Goal: Information Seeking & Learning: Learn about a topic

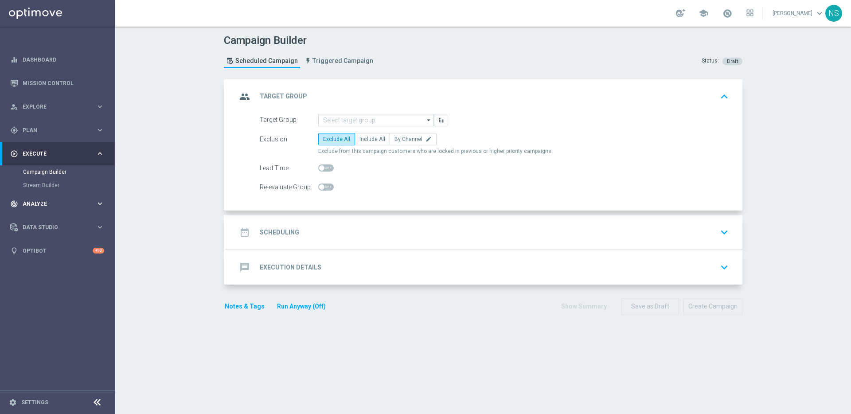
click at [64, 206] on div "track_changes Analyze" at bounding box center [52, 204] width 85 height 8
click at [48, 128] on span "Plan" at bounding box center [59, 130] width 73 height 5
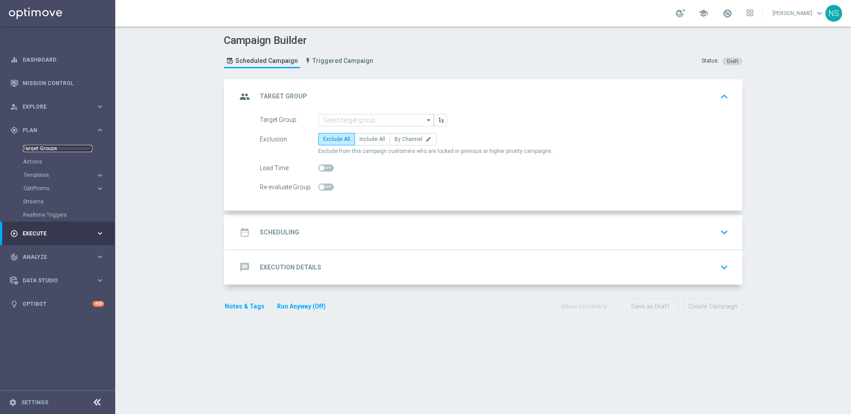
click at [46, 148] on link "Target Groups" at bounding box center [57, 148] width 69 height 7
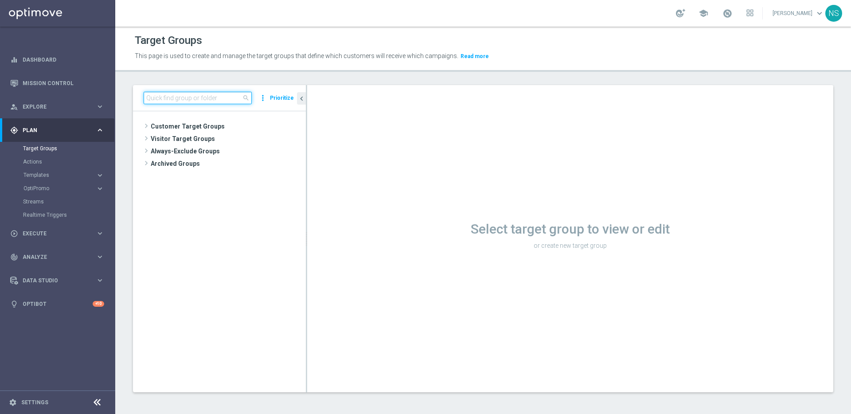
click at [223, 95] on input at bounding box center [198, 98] width 108 height 12
type input "V"
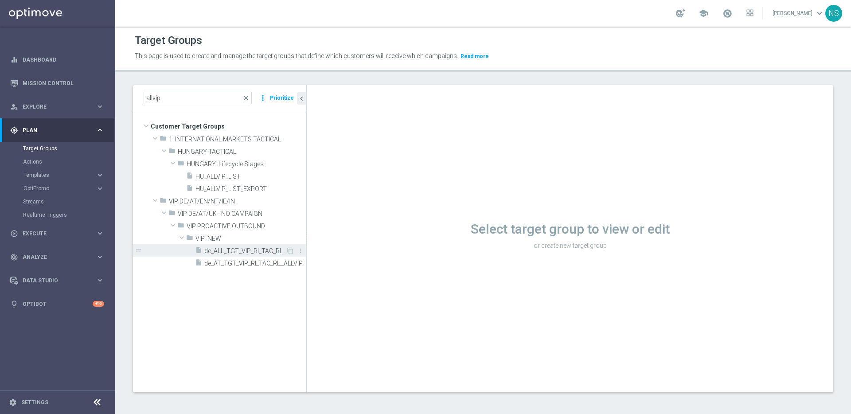
click at [247, 247] on span "de_ALL_TGT_VIP_RI_TAC_RI__ALLVIP" at bounding box center [245, 251] width 82 height 8
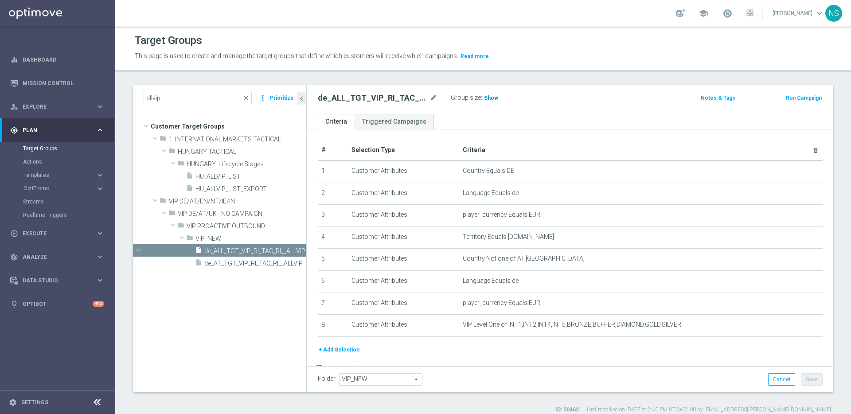
click at [490, 100] on span "Show" at bounding box center [491, 98] width 14 height 6
click at [204, 268] on div "insert_drive_file de_AT_TGT_VIP_RI_TAC_RI__ALLVIP" at bounding box center [240, 262] width 91 height 12
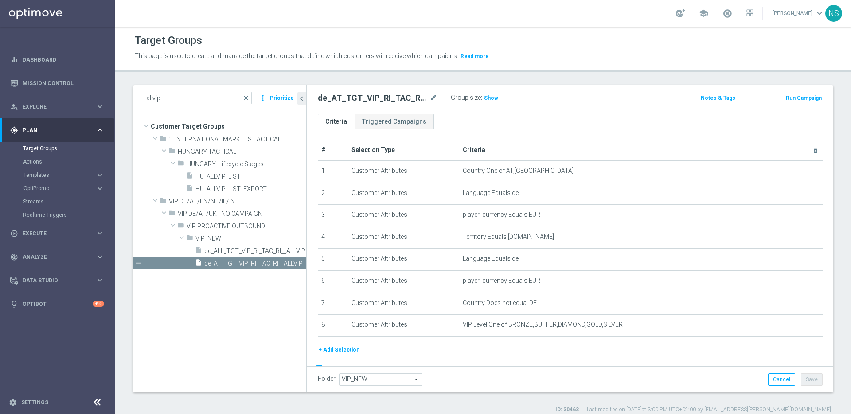
click at [499, 97] on div "Group size : Show" at bounding box center [495, 97] width 89 height 11
click at [484, 96] on span "Show" at bounding box center [491, 98] width 14 height 6
click at [195, 99] on input "allvip" at bounding box center [198, 98] width 108 height 12
paste input "de_all_TGT_VIP_EM_TAC_SP__GHOST_PROMO_TARGET_BUNDLE_ALL_PLAYERS"
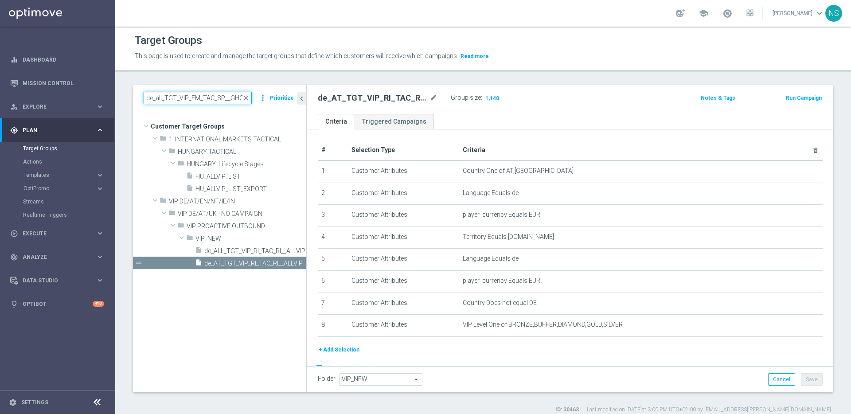
scroll to position [0, 122]
type input "de_all_TGT_VIP_EM_TAC_SP__GHOST_PROMO_TARGET_BUNDLE_ALL_PLAYERS"
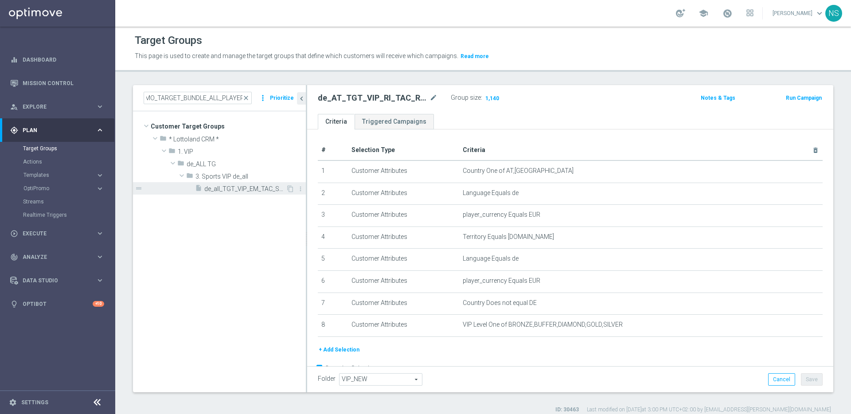
scroll to position [0, 0]
click at [252, 191] on span "de_all_TGT_VIP_EM_TAC_SP__GHOST_PROMO_TARGET_BUNDLE_ALL_PLAYERS" at bounding box center [245, 189] width 82 height 8
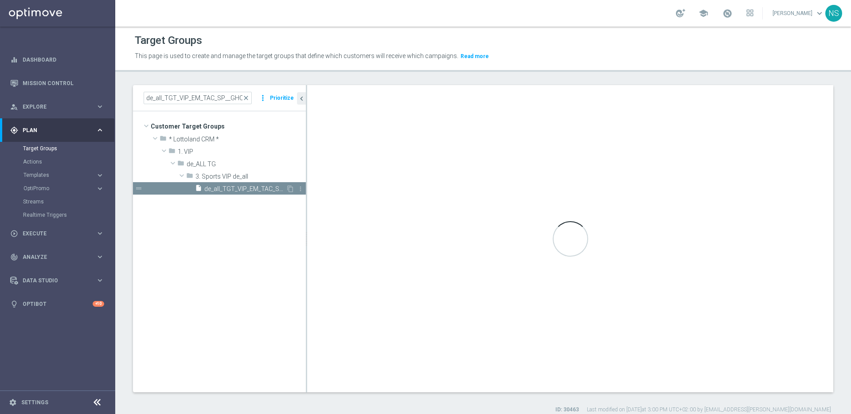
checkbox input "false"
type input "3. Sports VIP de_all"
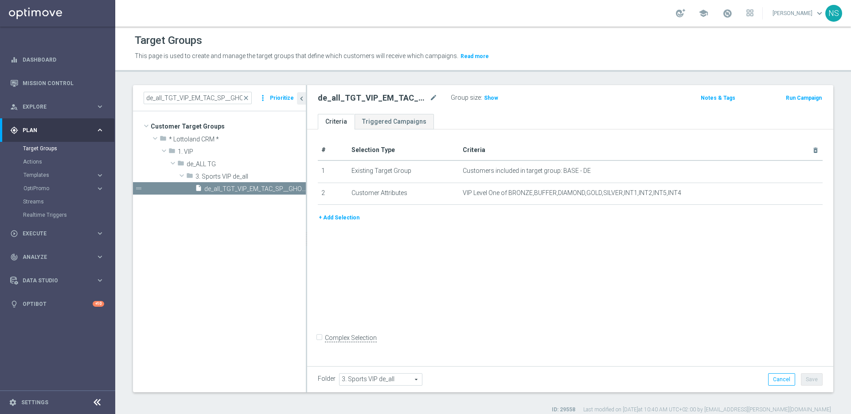
click at [497, 101] on div "Group size : Show" at bounding box center [495, 97] width 89 height 11
click at [487, 97] on span "Show" at bounding box center [491, 98] width 14 height 6
click at [491, 99] on span "2,636" at bounding box center [492, 99] width 16 height 8
click at [194, 98] on input "de_all_TGT_VIP_EM_TAC_SP__GHOST_PROMO_TARGET_BUNDLE_ALL_PLAYERS" at bounding box center [198, 98] width 108 height 12
paste input "AT"
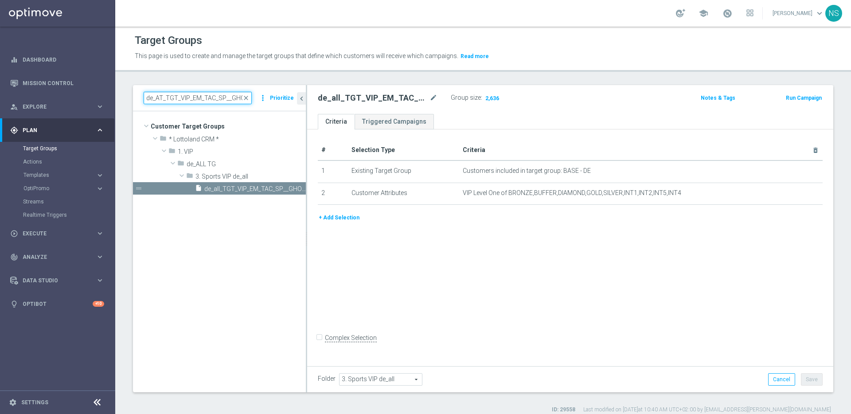
scroll to position [0, 123]
type input "de_AT_TGT_VIP_EM_TAC_SP__GHOST_PROMO_TARGET_BUNDLE_ALL_PLAYERS"
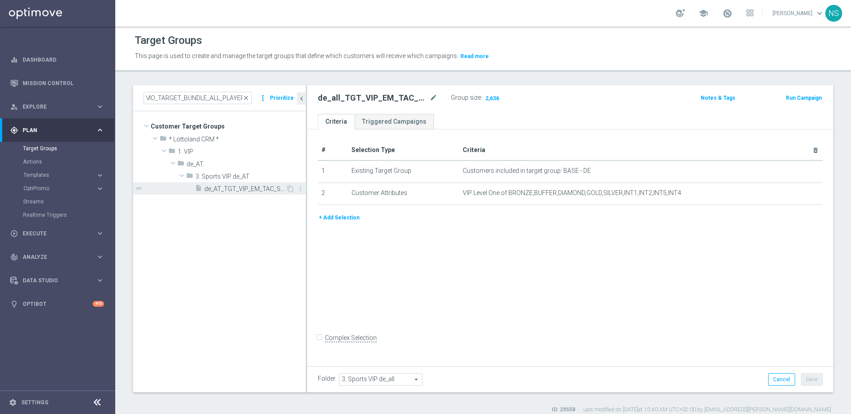
scroll to position [0, 0]
click at [248, 185] on span "de_AT_TGT_VIP_EM_TAC_SP__GHOST_PROMO_TARGET_BUNDLE_ALL_PLAYERS" at bounding box center [245, 189] width 82 height 8
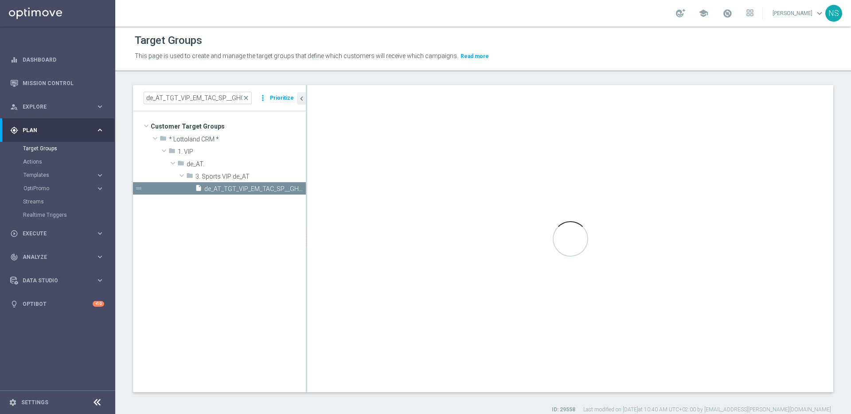
type input "3. Sports VIP de_AT"
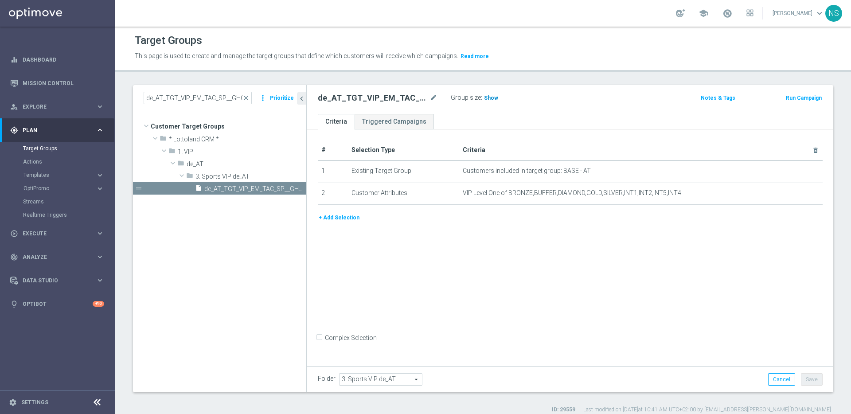
click at [488, 99] on span "Show" at bounding box center [491, 98] width 14 height 6
click at [503, 97] on div "Group size : 1,142" at bounding box center [495, 97] width 89 height 11
click at [489, 97] on span "1,142" at bounding box center [492, 99] width 16 height 8
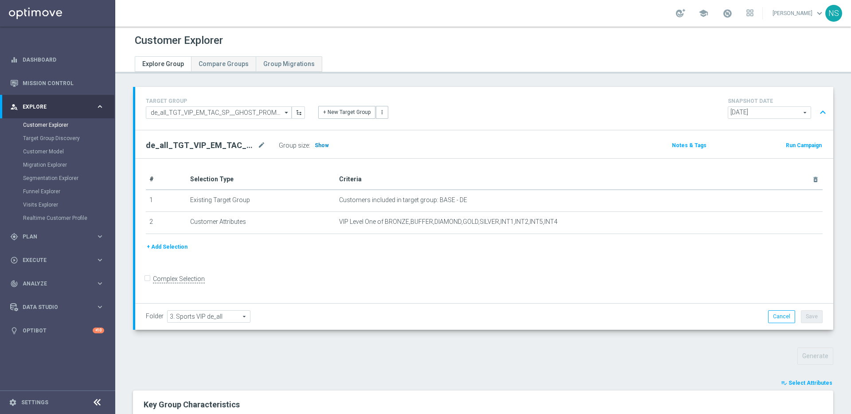
click at [322, 144] on span "Show" at bounding box center [322, 145] width 14 height 6
click at [801, 386] on button "playlist_add_check Select Attributes" at bounding box center [806, 383] width 53 height 10
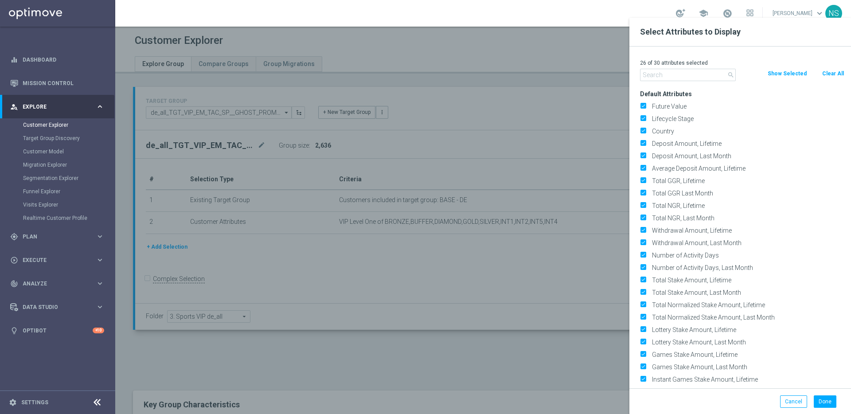
click at [838, 75] on button "Clear All" at bounding box center [832, 74] width 23 height 10
checkbox input "false"
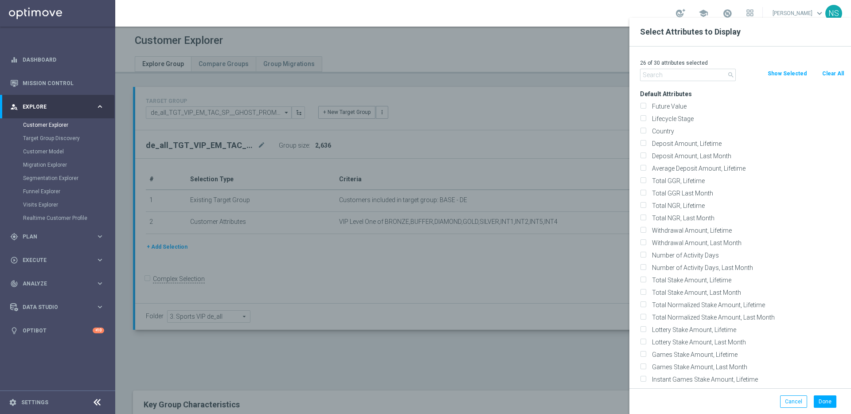
checkbox input "false"
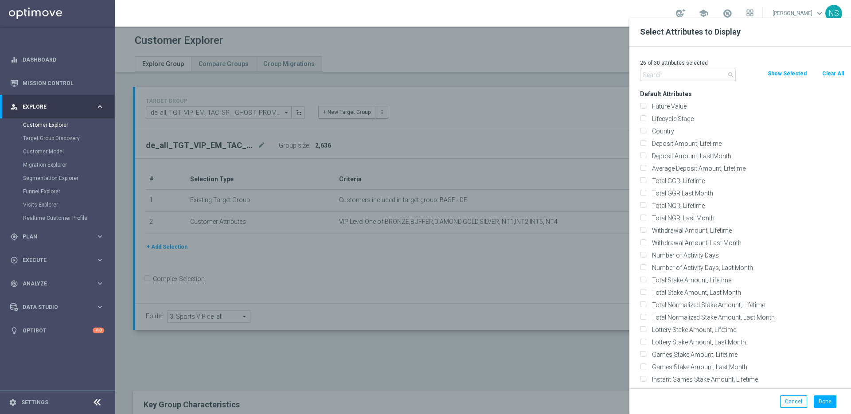
checkbox input "false"
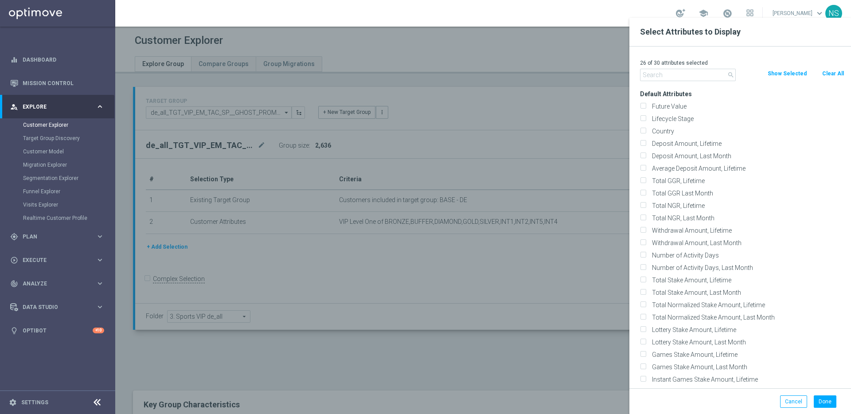
checkbox input "false"
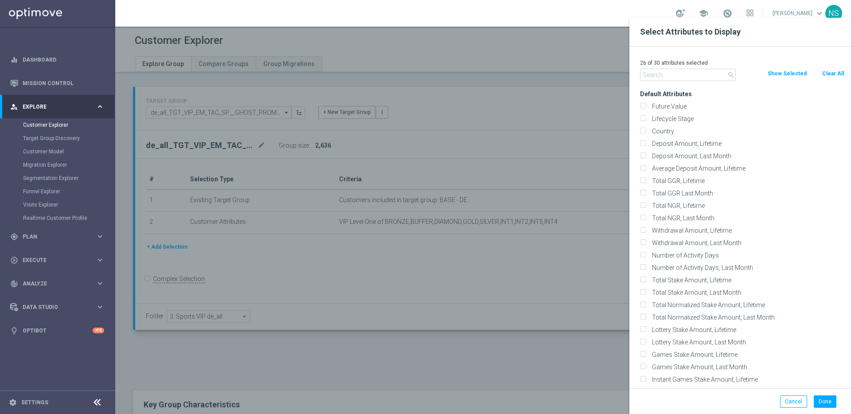
checkbox input "false"
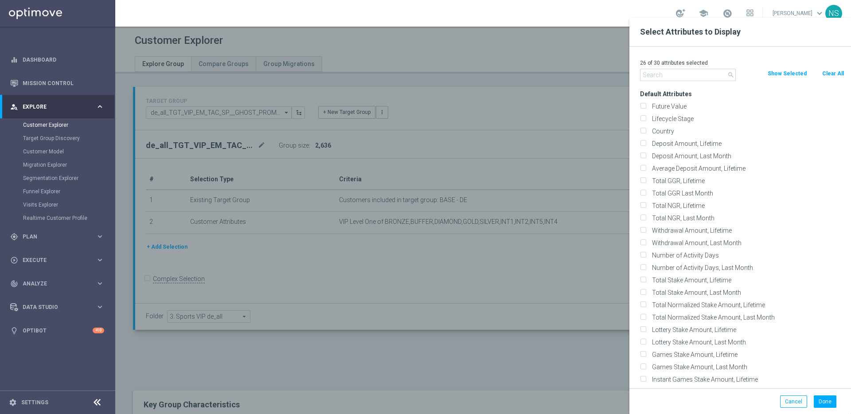
checkbox input "false"
click at [686, 109] on label "Future Value" at bounding box center [746, 106] width 195 height 8
click at [645, 109] on input "Future Value" at bounding box center [643, 108] width 6 height 6
checkbox input "true"
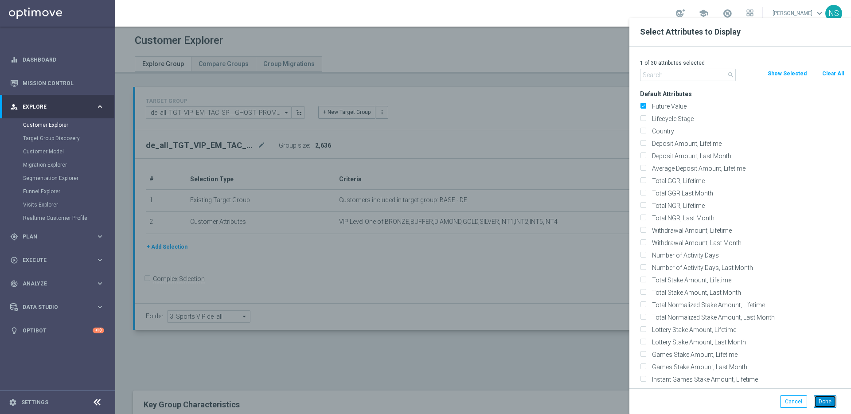
click at [832, 396] on button "Done" at bounding box center [824, 401] width 23 height 12
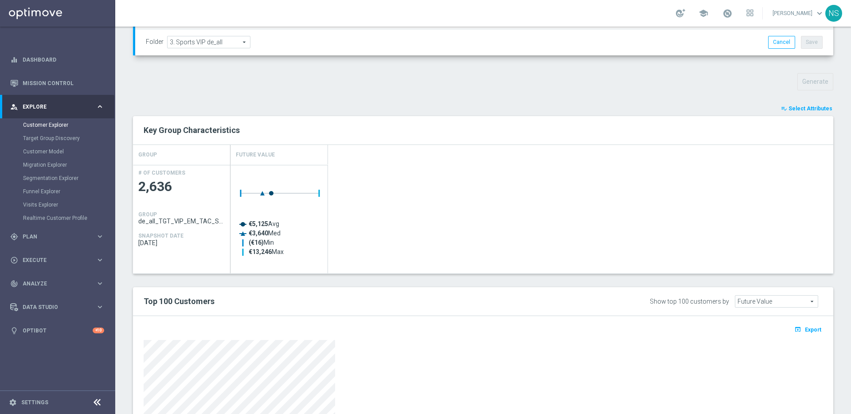
scroll to position [415, 0]
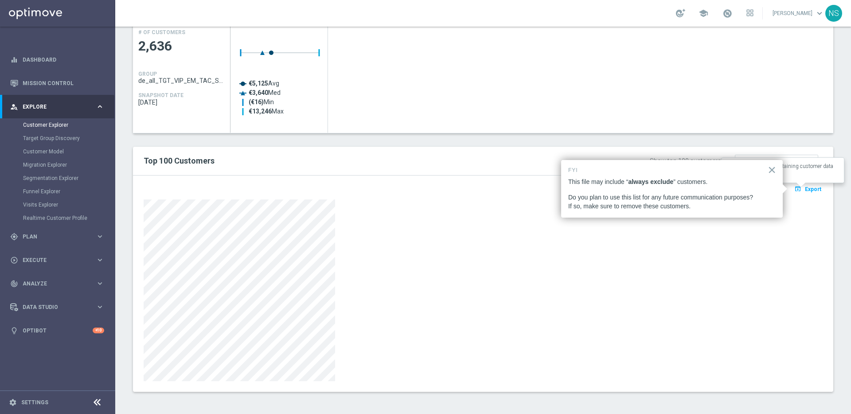
click at [804, 188] on span "Export" at bounding box center [812, 189] width 16 height 6
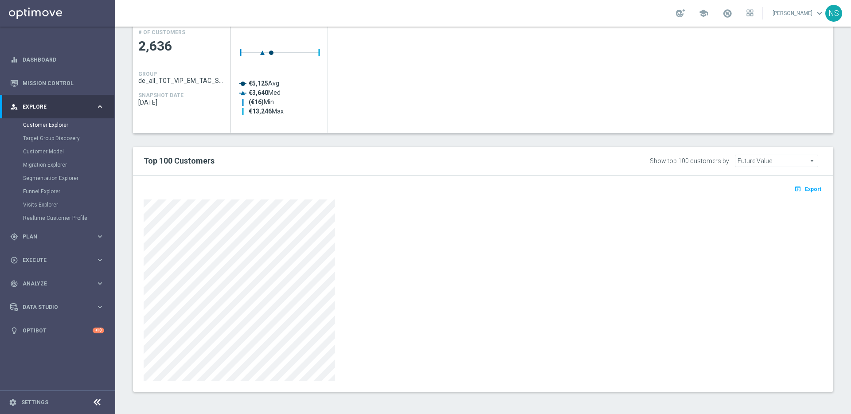
scroll to position [0, 0]
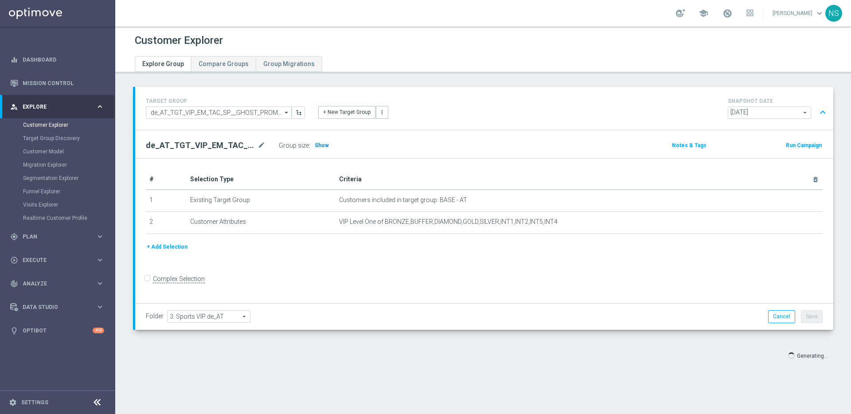
click at [325, 146] on span "Show" at bounding box center [322, 145] width 14 height 6
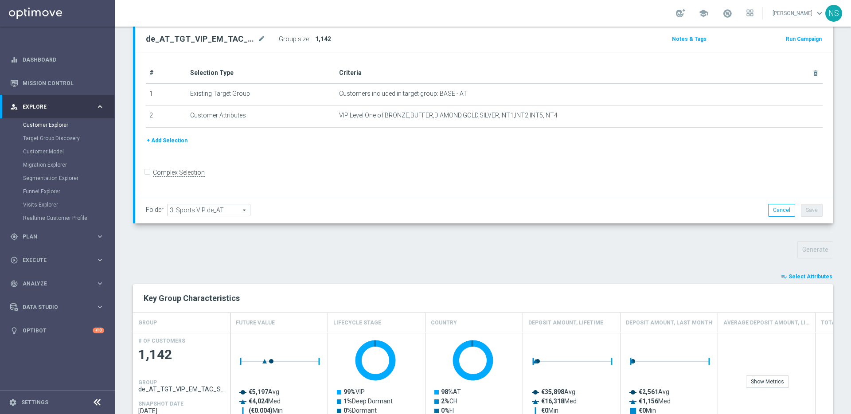
scroll to position [211, 0]
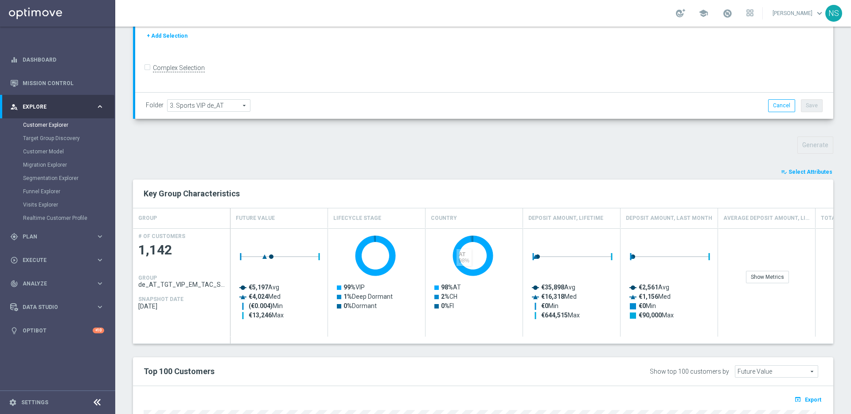
click at [802, 170] on span "Select Attributes" at bounding box center [810, 172] width 44 height 6
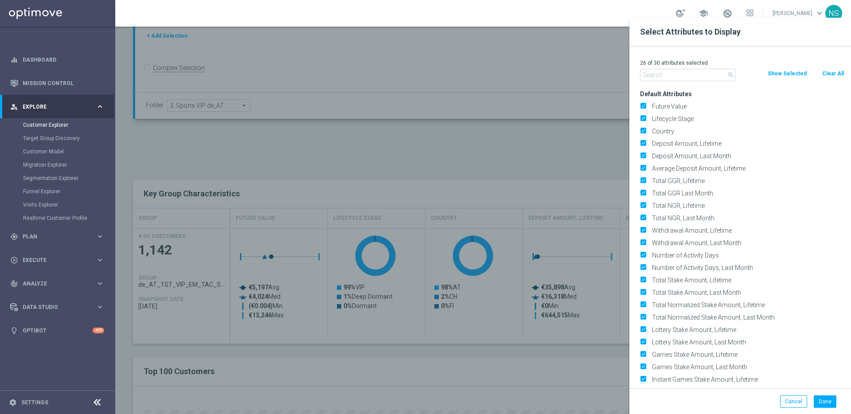
click at [837, 74] on button "Clear All" at bounding box center [832, 74] width 23 height 10
checkbox input "false"
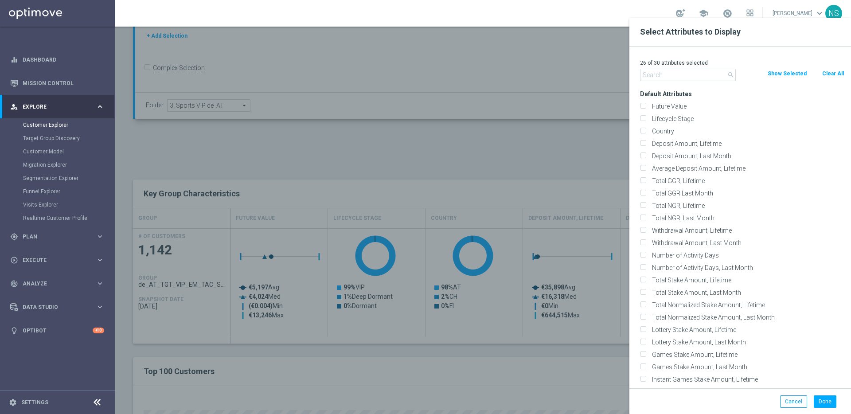
checkbox input "false"
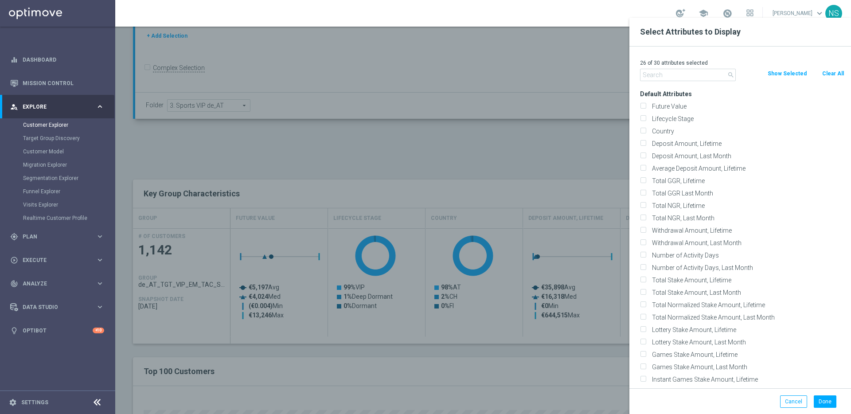
checkbox input "false"
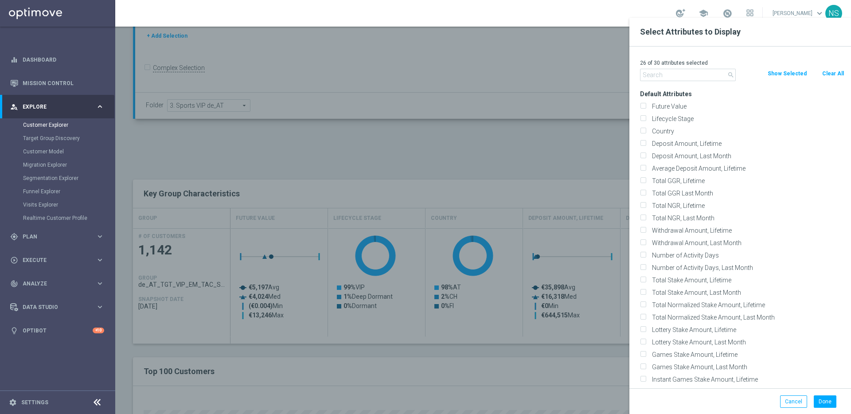
checkbox input "false"
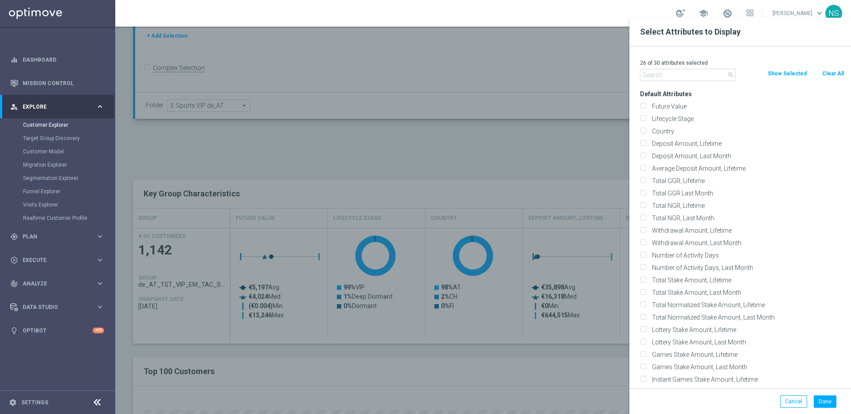
checkbox input "false"
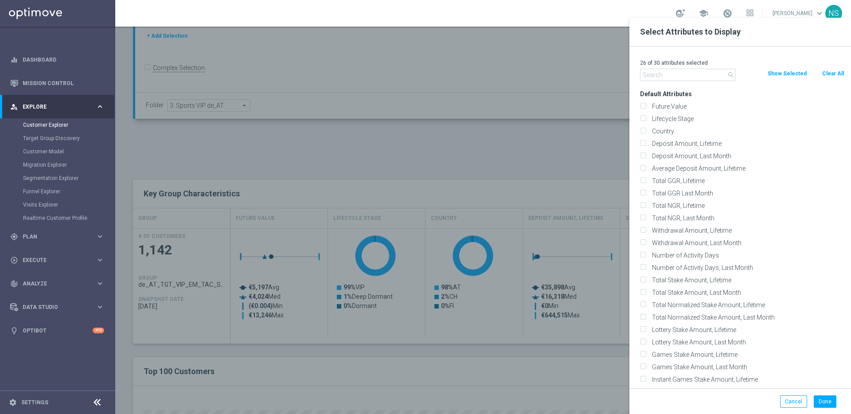
checkbox input "false"
click at [671, 109] on label "Future Value" at bounding box center [746, 106] width 195 height 8
click at [645, 109] on input "Future Value" at bounding box center [643, 108] width 6 height 6
checkbox input "true"
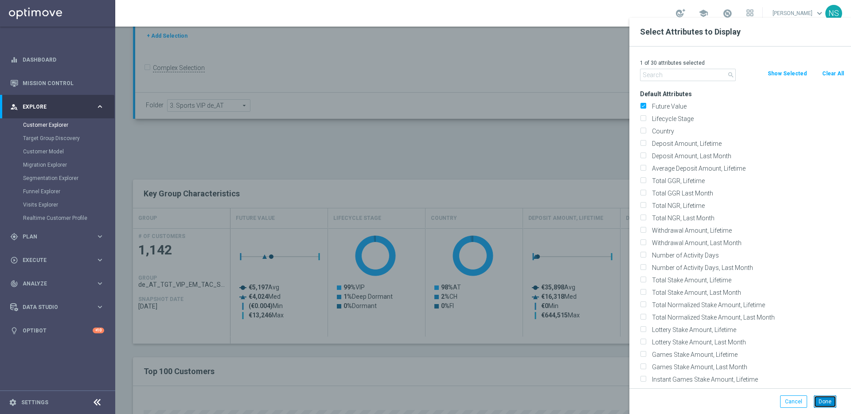
click at [828, 401] on button "Done" at bounding box center [824, 401] width 23 height 12
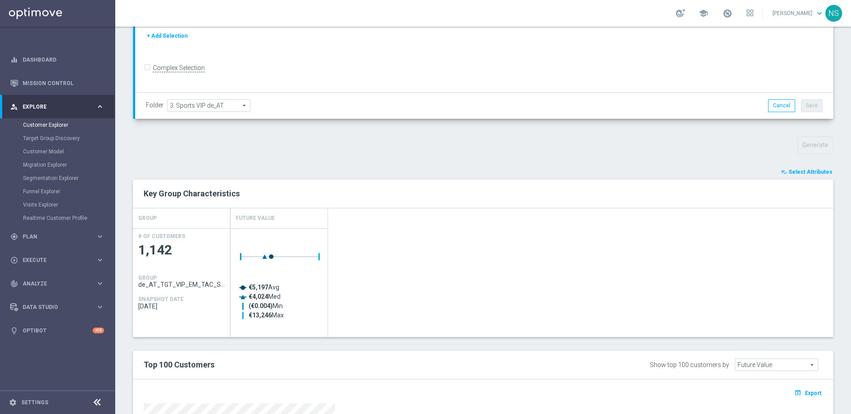
scroll to position [415, 0]
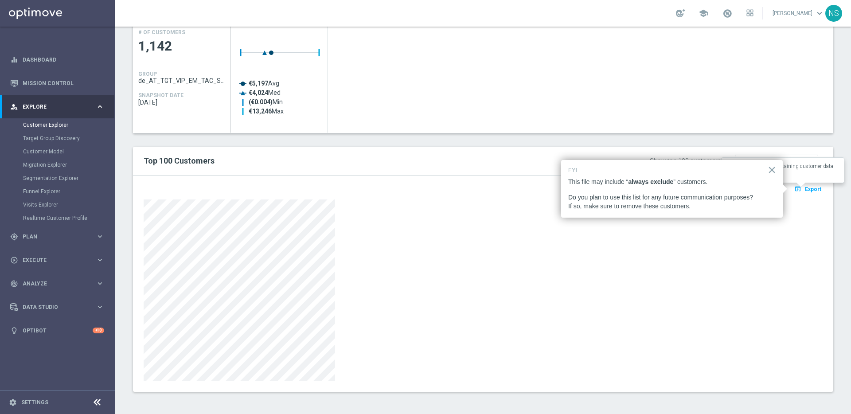
click at [807, 191] on span "Export" at bounding box center [812, 189] width 16 height 6
